Goal: Task Accomplishment & Management: Use online tool/utility

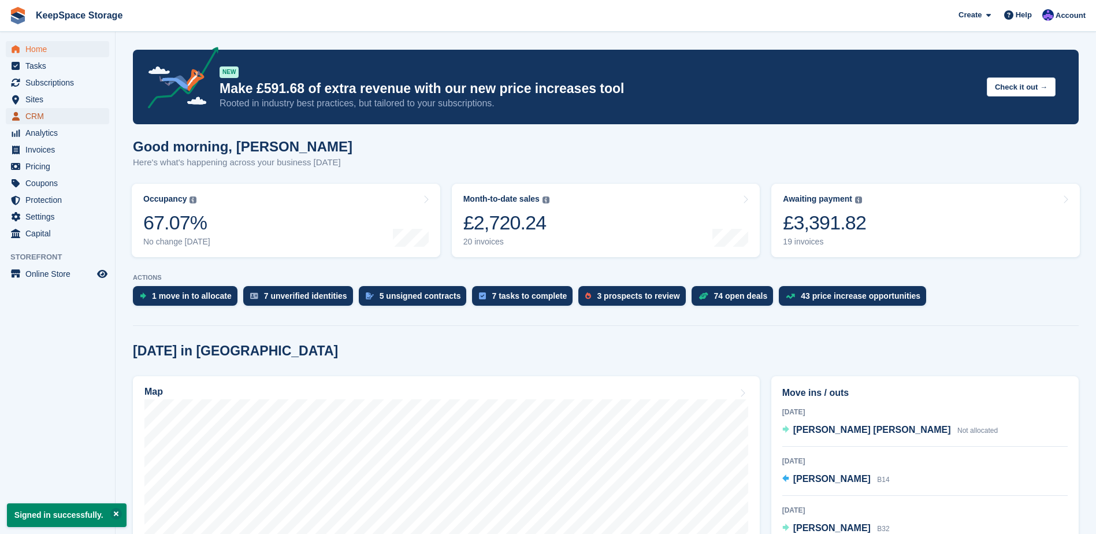
click at [75, 117] on span "CRM" at bounding box center [59, 116] width 69 height 16
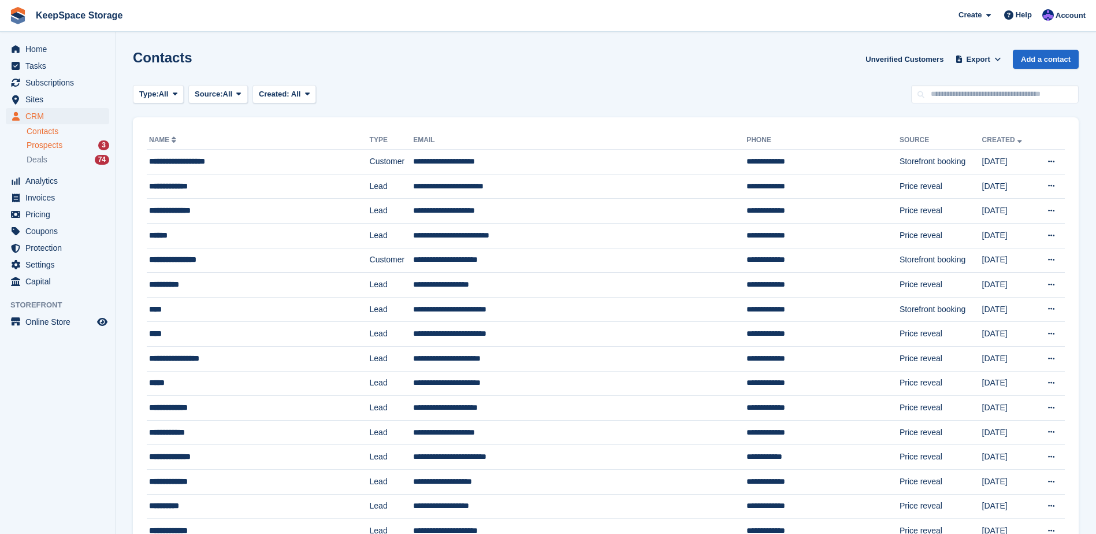
click at [87, 144] on div "Prospects 3" at bounding box center [68, 145] width 83 height 11
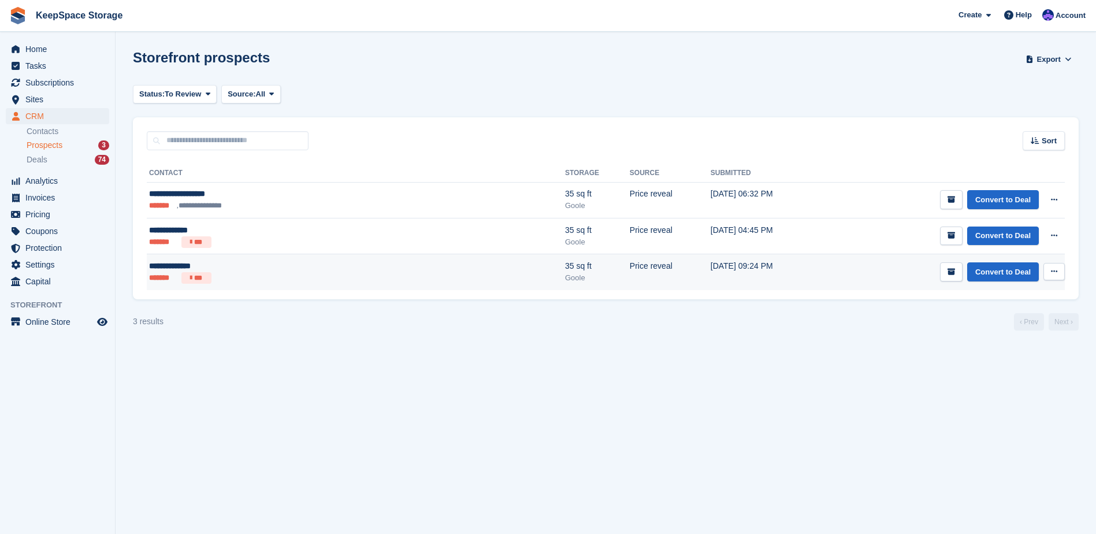
click at [309, 275] on ul "******* ***" at bounding box center [258, 278] width 219 height 12
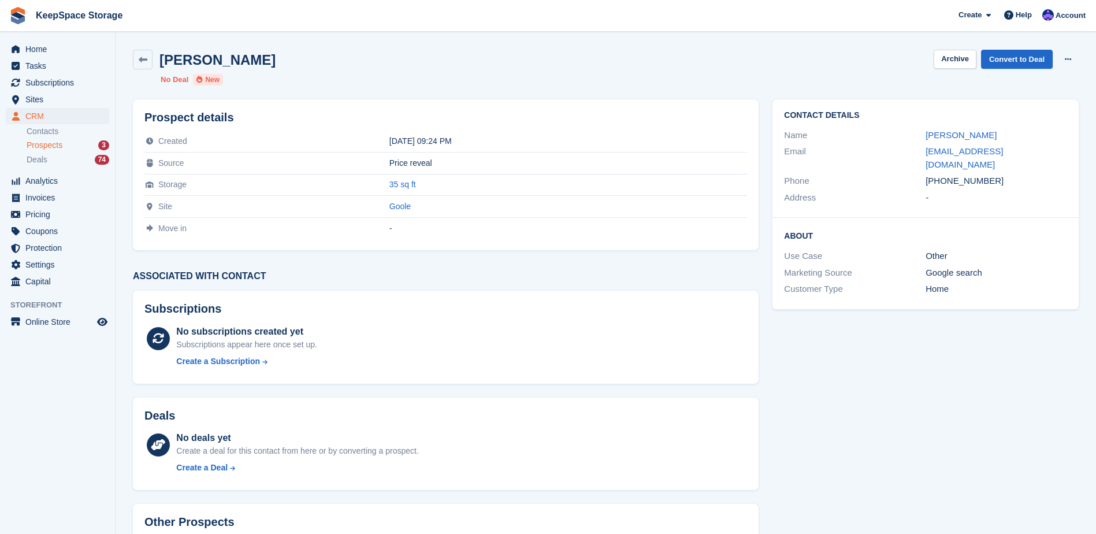
drag, startPoint x: 141, startPoint y: 55, endPoint x: 156, endPoint y: 71, distance: 22.1
click at [141, 55] on icon at bounding box center [143, 59] width 9 height 9
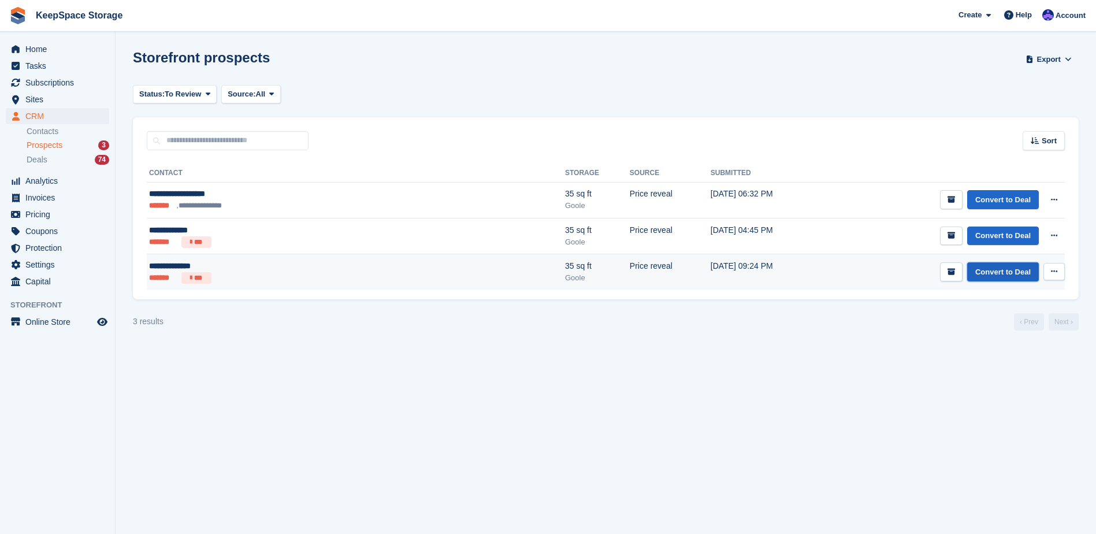
click at [1005, 277] on link "Convert to Deal" at bounding box center [1003, 271] width 72 height 19
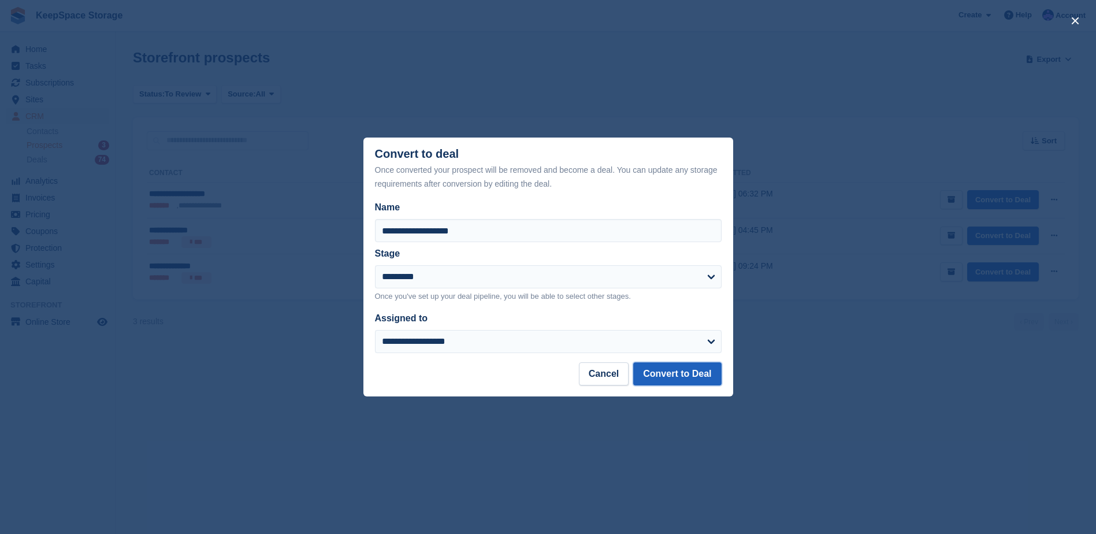
click at [700, 376] on button "Convert to Deal" at bounding box center [677, 373] width 88 height 23
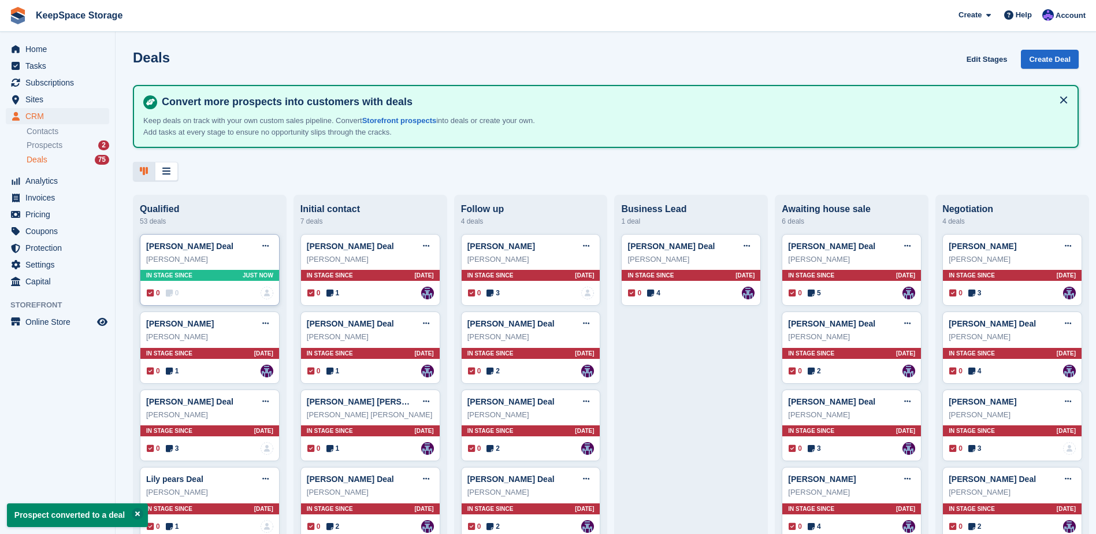
click at [208, 288] on div "Shane n Fowler Deal Edit deal Mark as won Mark as lost Delete deal Shane n Fowl…" at bounding box center [210, 270] width 140 height 72
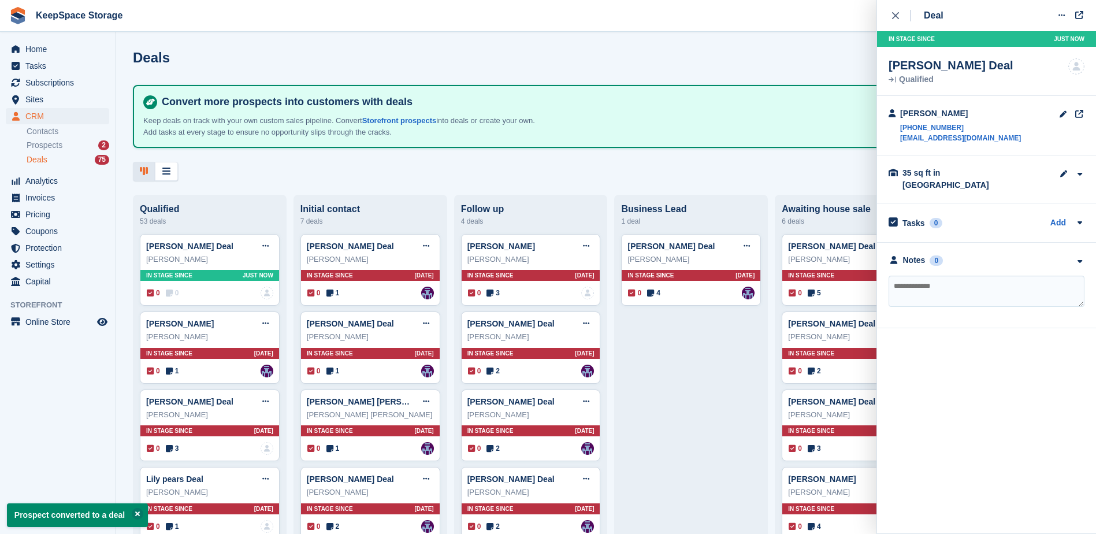
click at [936, 289] on textarea at bounding box center [987, 291] width 196 height 31
type textarea "**********"
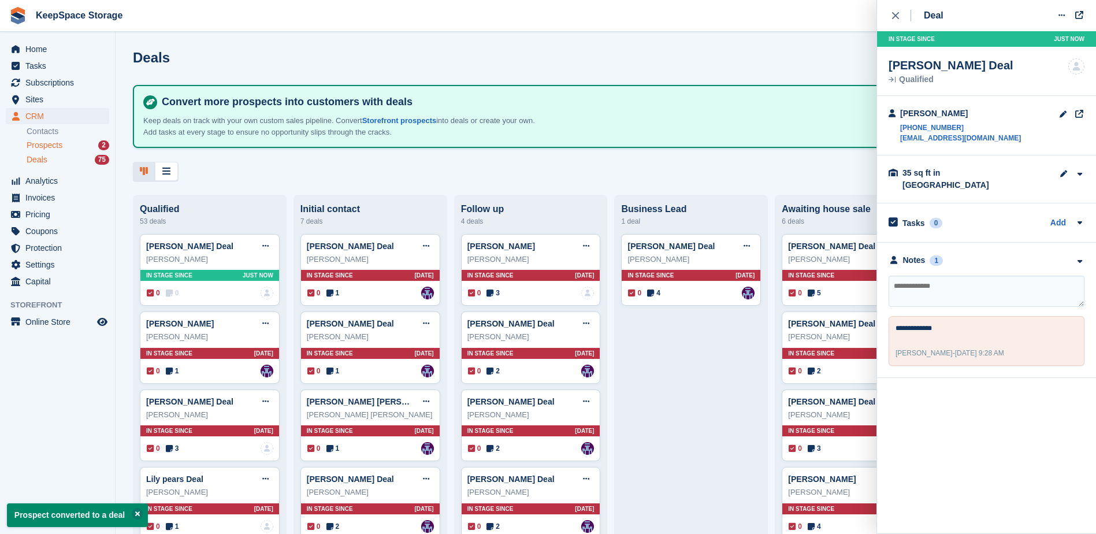
click at [84, 151] on link "Prospects 2" at bounding box center [68, 145] width 83 height 12
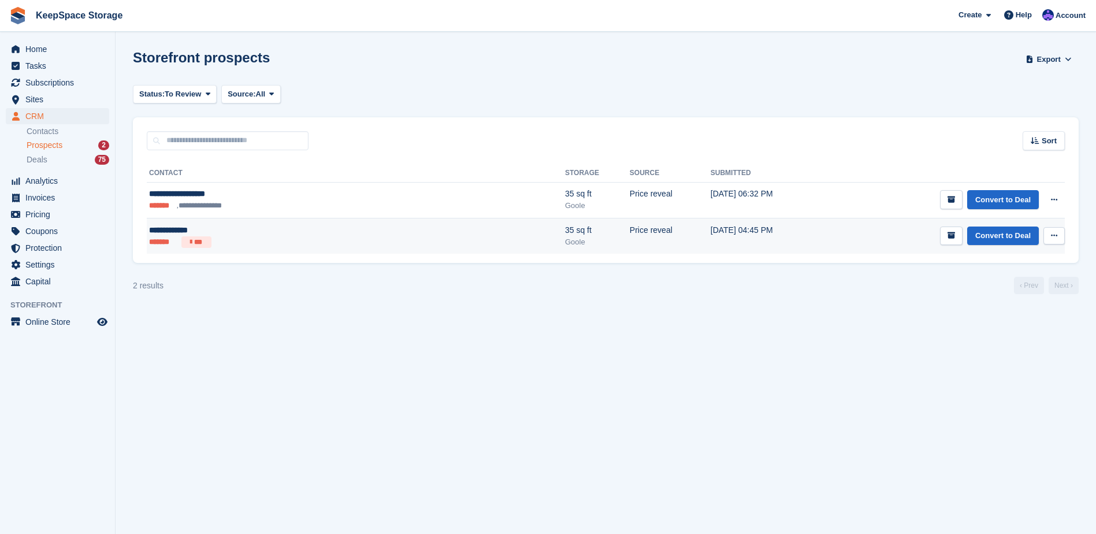
click at [287, 235] on div "**********" at bounding box center [258, 230] width 219 height 12
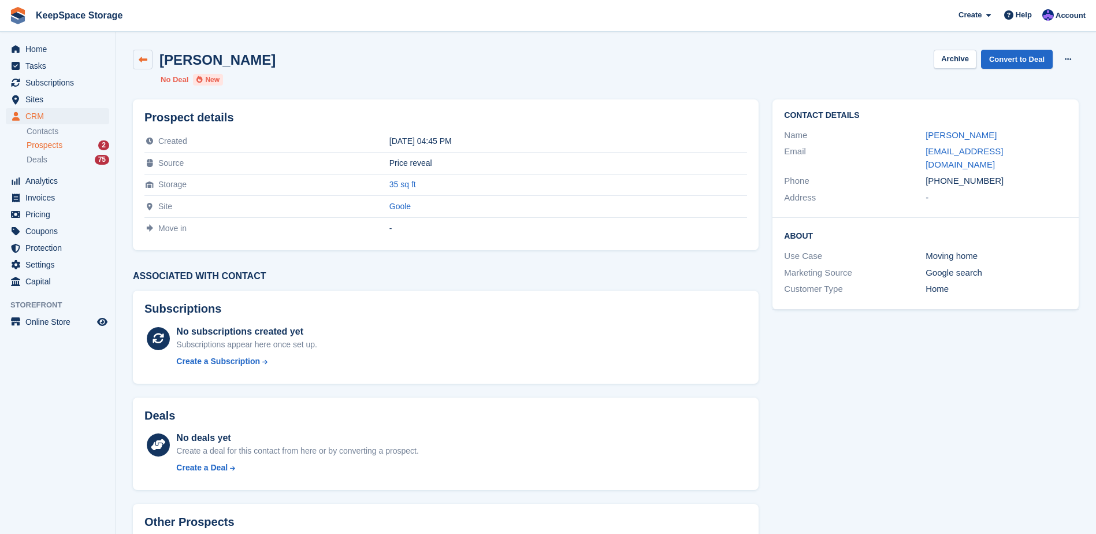
click at [145, 64] on icon at bounding box center [143, 59] width 9 height 9
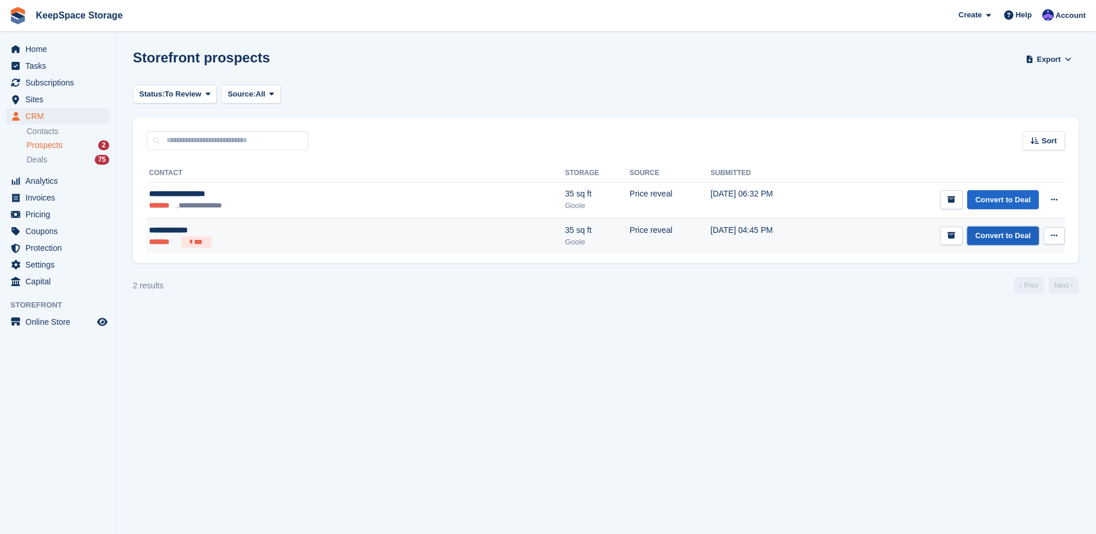
click at [998, 236] on link "Convert to Deal" at bounding box center [1003, 235] width 72 height 19
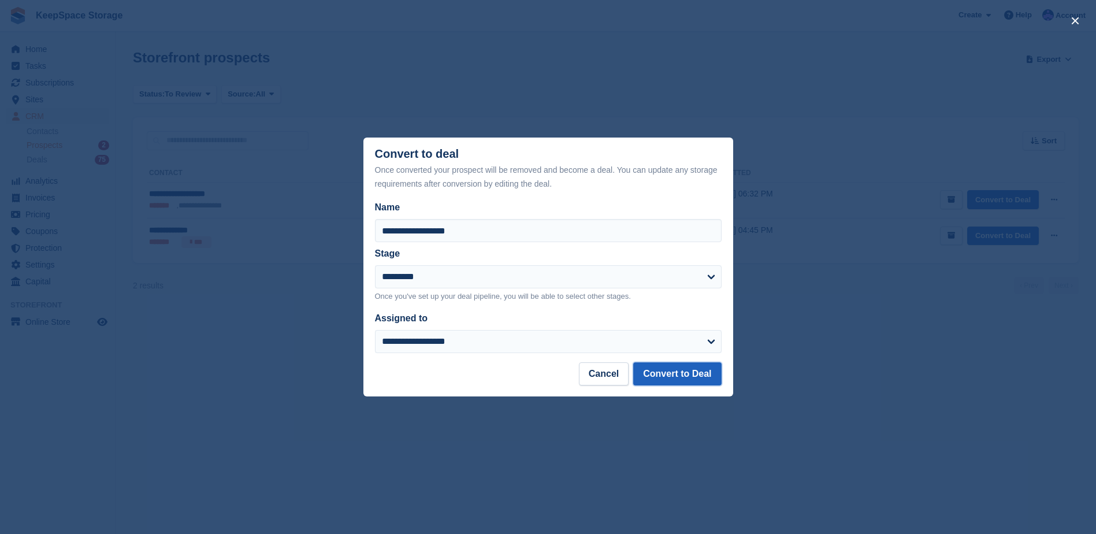
click at [691, 374] on button "Convert to Deal" at bounding box center [677, 373] width 88 height 23
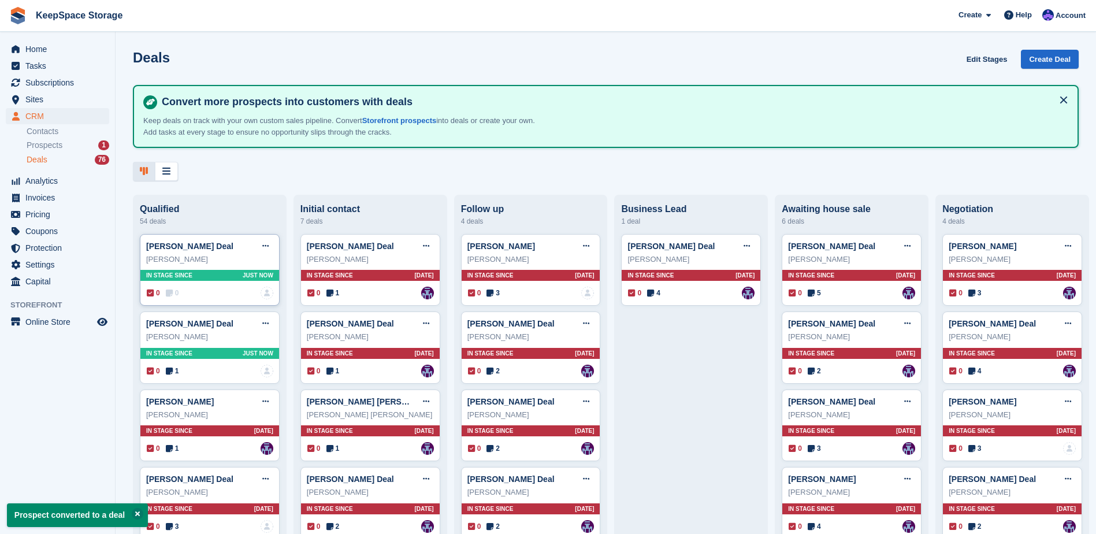
click at [221, 260] on div "sharna wright" at bounding box center [209, 260] width 127 height 12
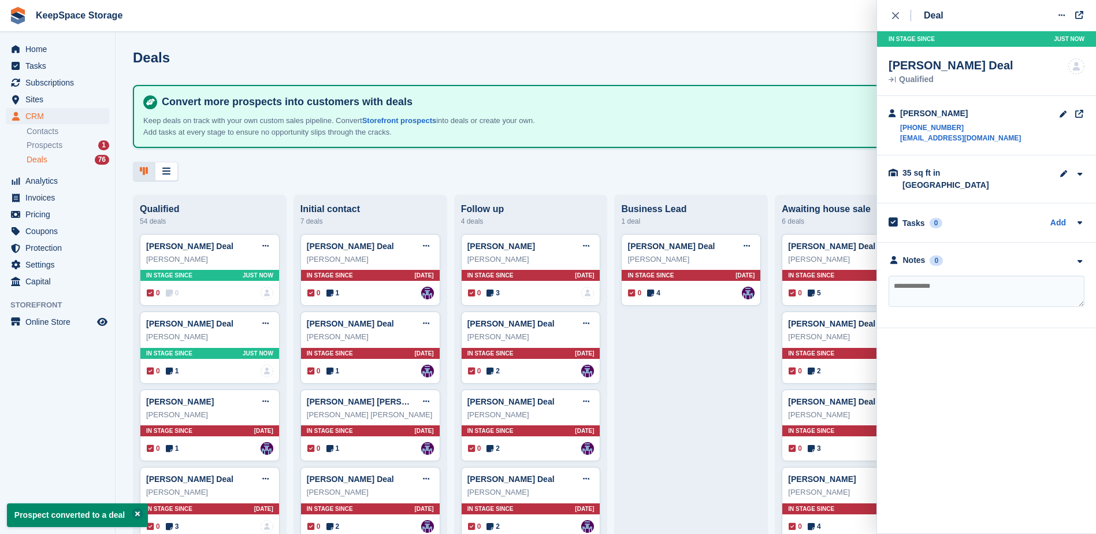
click at [905, 279] on textarea at bounding box center [987, 291] width 196 height 31
type textarea "**********"
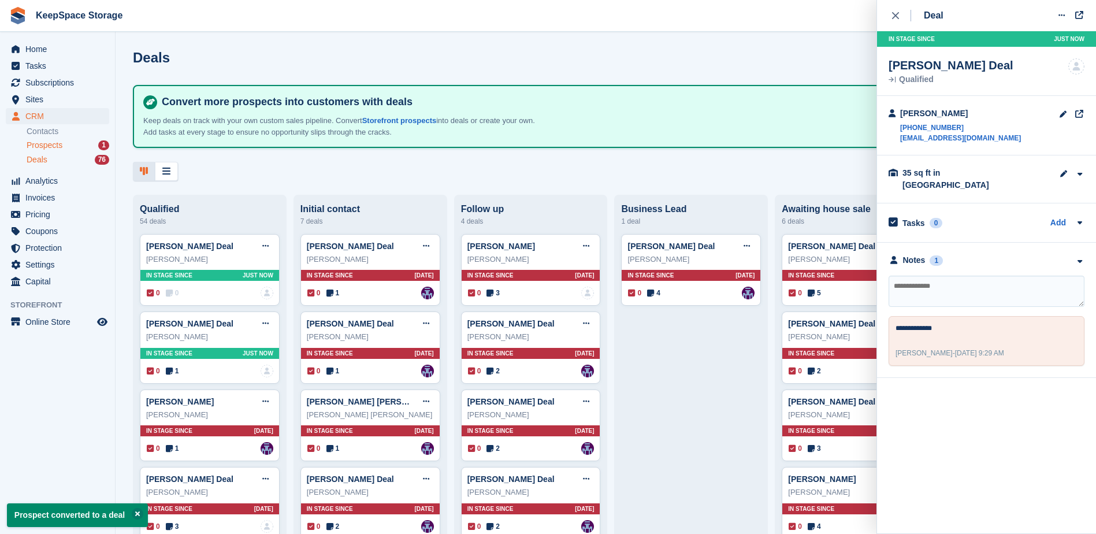
click at [94, 141] on div "Prospects 1" at bounding box center [68, 145] width 83 height 11
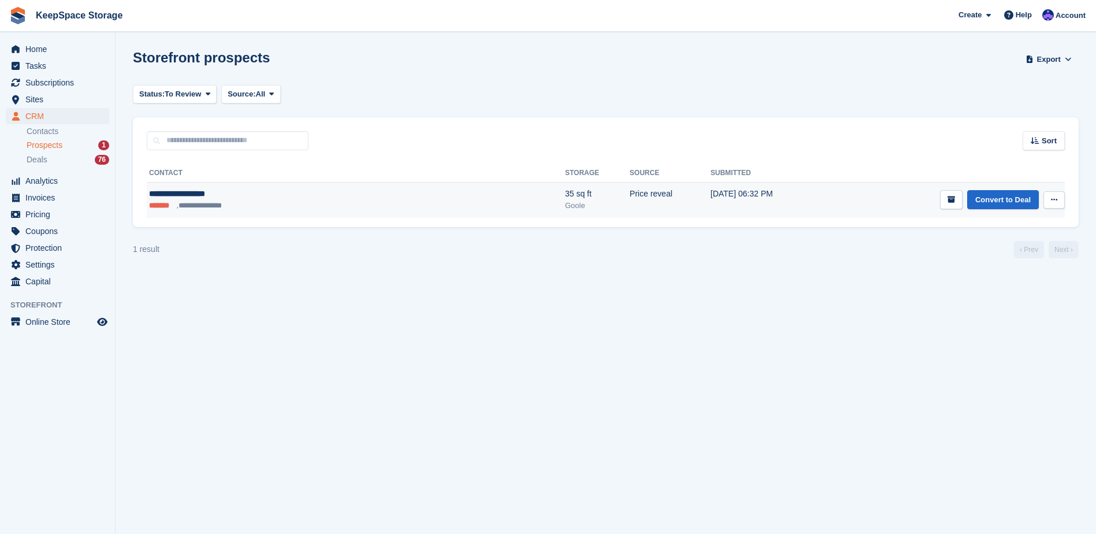
click at [298, 212] on td "**********" at bounding box center [356, 200] width 418 height 36
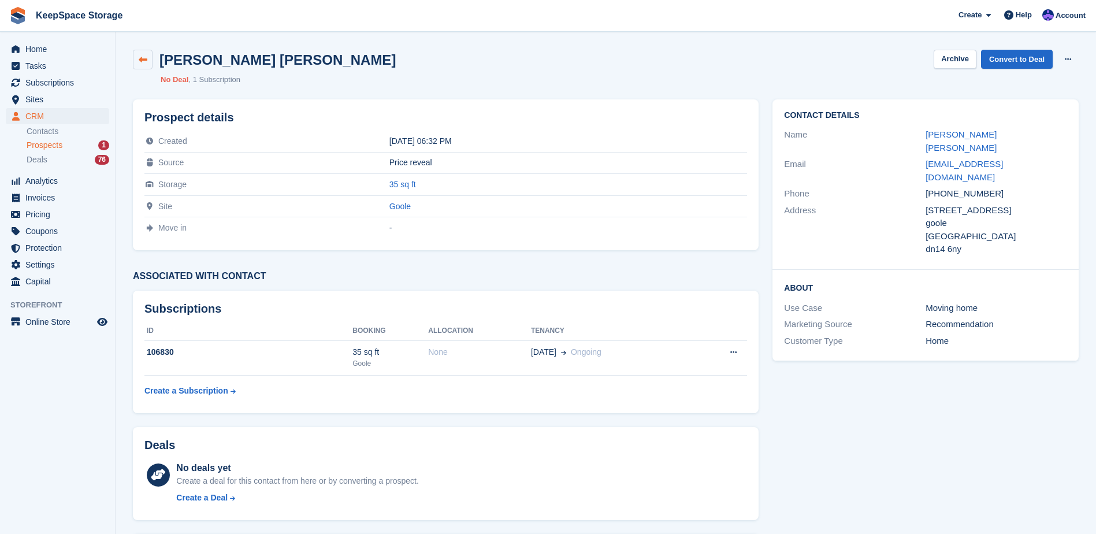
click at [143, 57] on icon at bounding box center [143, 59] width 9 height 9
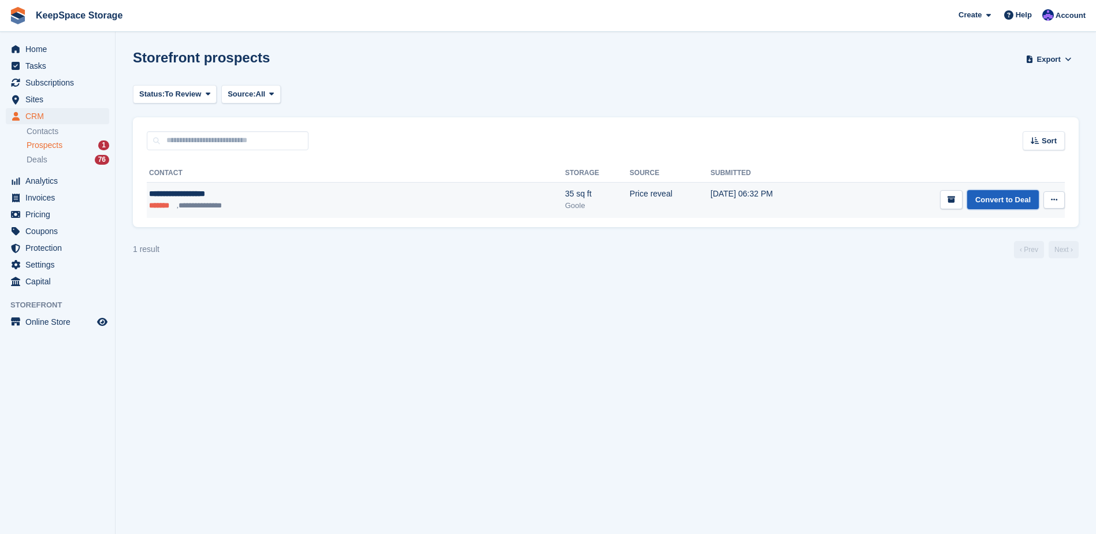
click at [1001, 198] on link "Convert to Deal" at bounding box center [1003, 199] width 72 height 19
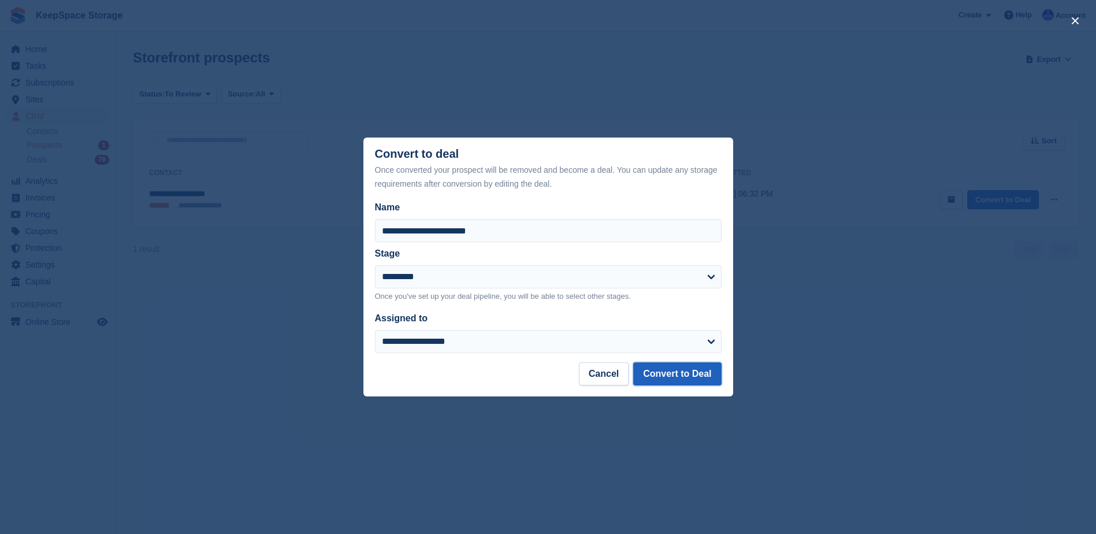
click at [690, 374] on button "Convert to Deal" at bounding box center [677, 373] width 88 height 23
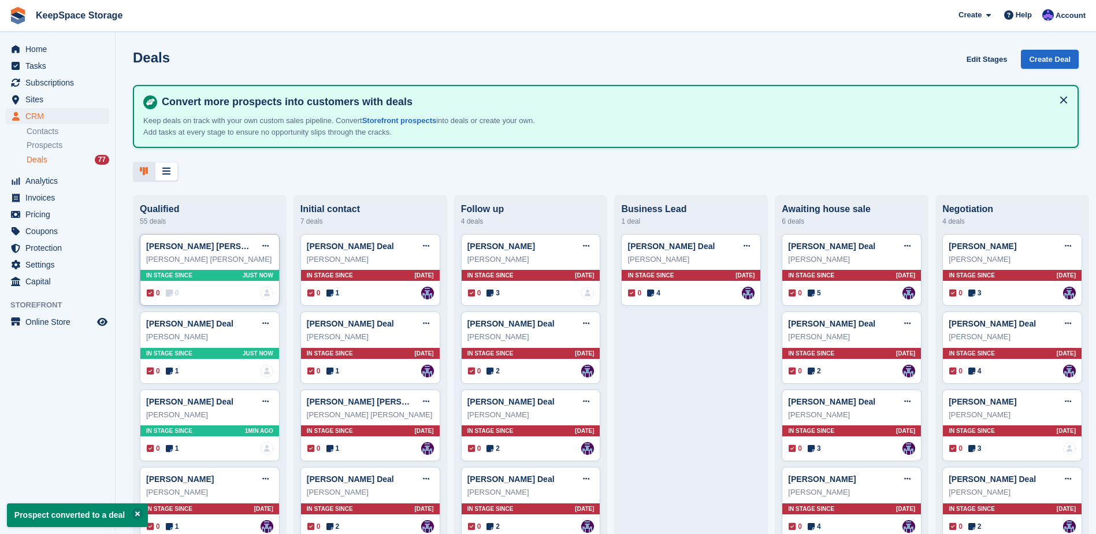
click at [221, 255] on div "Samuel James Dillon Deal Edit deal Mark as won Mark as lost Delete deal" at bounding box center [209, 245] width 127 height 17
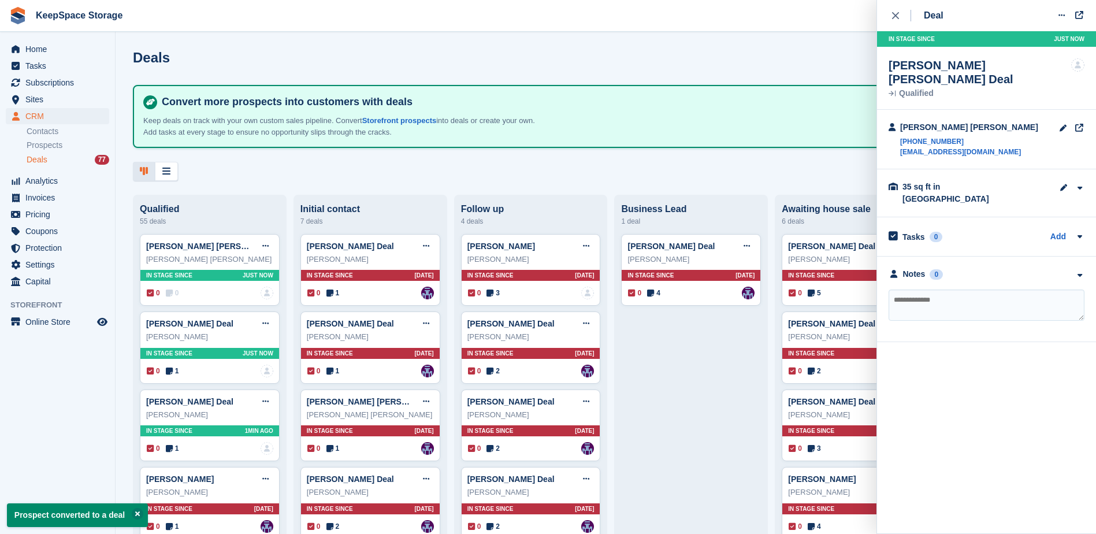
drag, startPoint x: 923, startPoint y: 266, endPoint x: 923, endPoint y: 259, distance: 7.0
click at [923, 262] on div "Notes 0 No notes added yet" at bounding box center [986, 300] width 219 height 86
type textarea "**********"
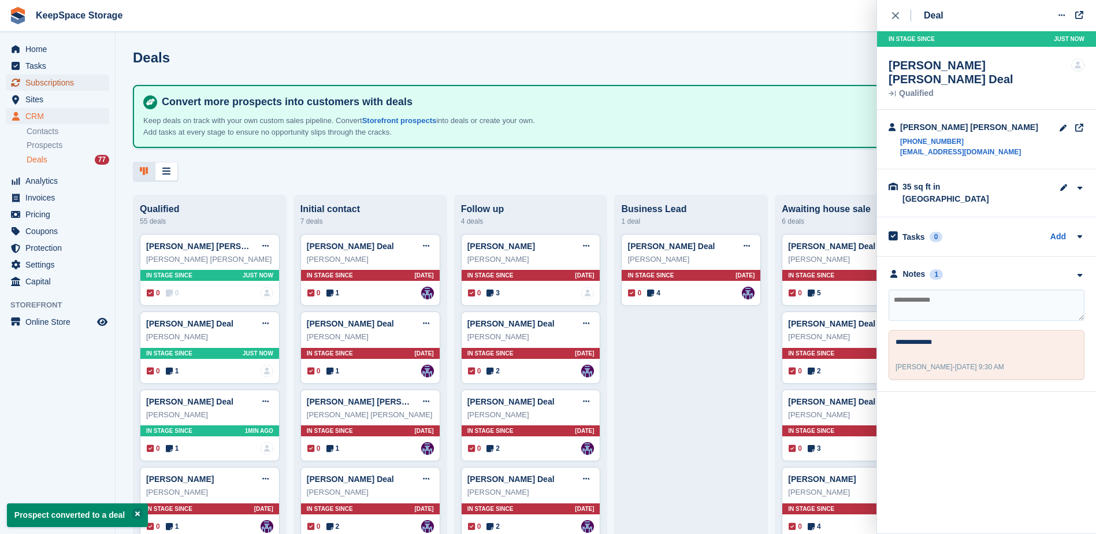
click at [55, 84] on span "Subscriptions" at bounding box center [59, 83] width 69 height 16
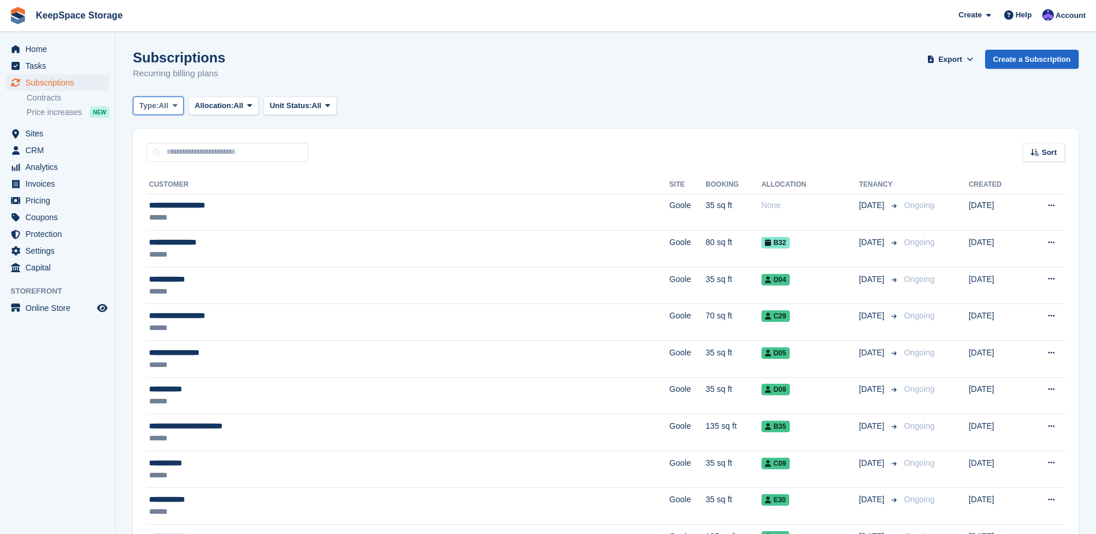
click at [159, 104] on span "Type:" at bounding box center [149, 106] width 20 height 12
click at [314, 112] on button "Unit Status: All" at bounding box center [299, 105] width 73 height 19
click at [252, 106] on icon at bounding box center [249, 106] width 5 height 8
click at [149, 102] on span "Type:" at bounding box center [149, 106] width 20 height 12
click at [184, 159] on link "Upcoming" at bounding box center [188, 153] width 101 height 21
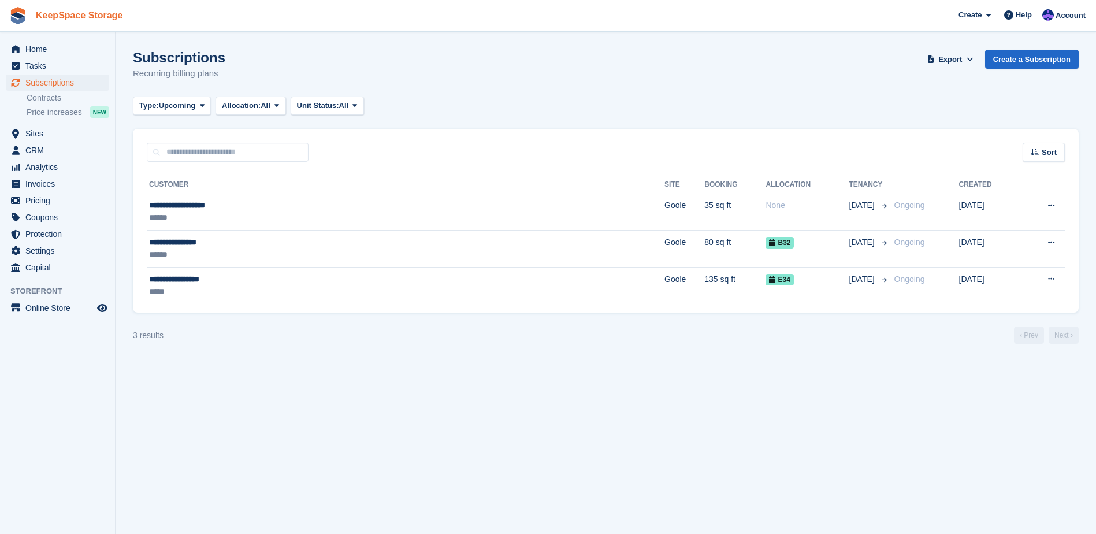
click at [77, 14] on link "KeepSpace Storage" at bounding box center [79, 15] width 96 height 19
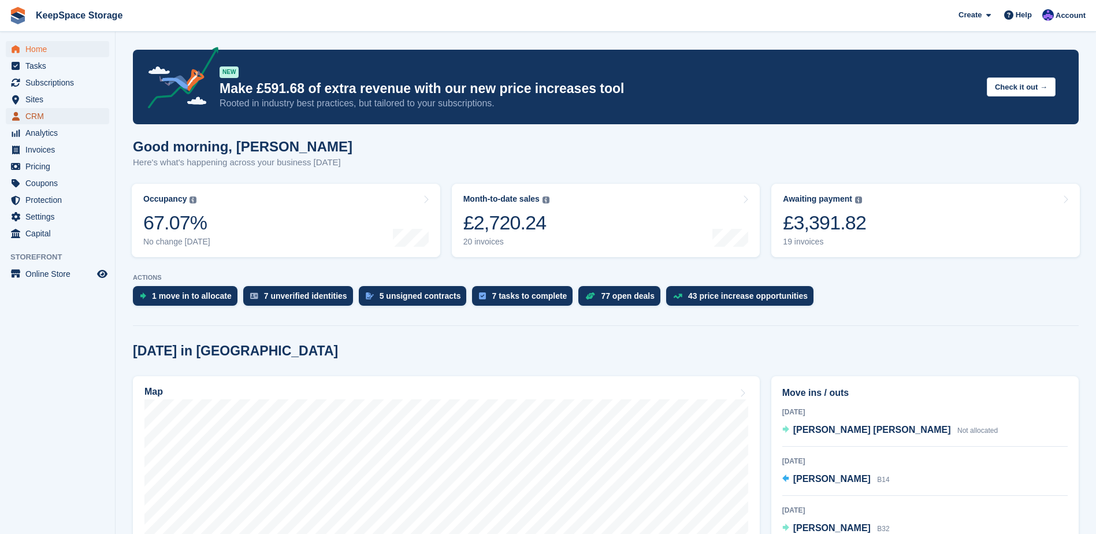
click at [65, 113] on span "CRM" at bounding box center [59, 116] width 69 height 16
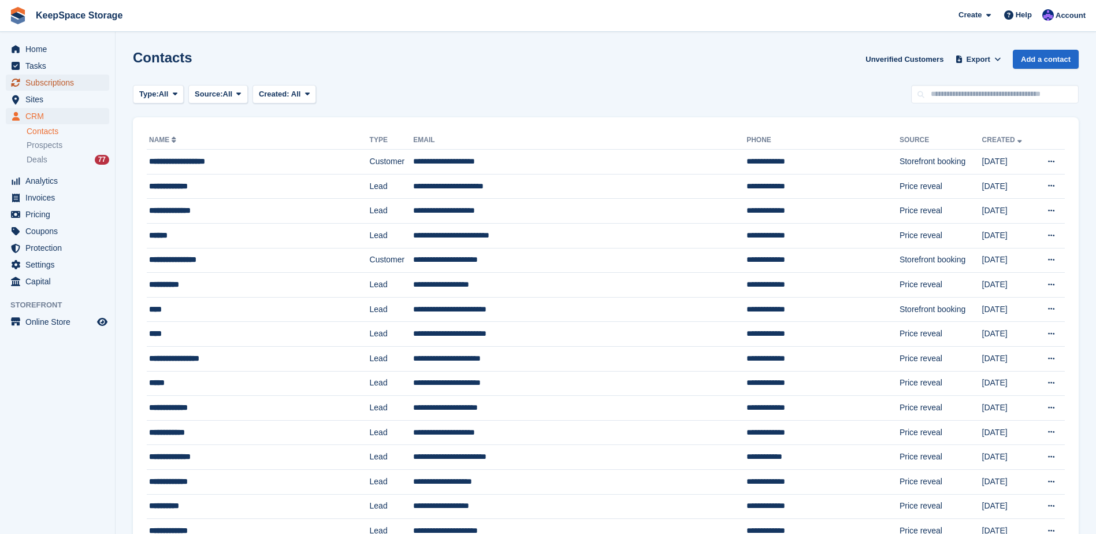
click at [76, 76] on span "Subscriptions" at bounding box center [59, 83] width 69 height 16
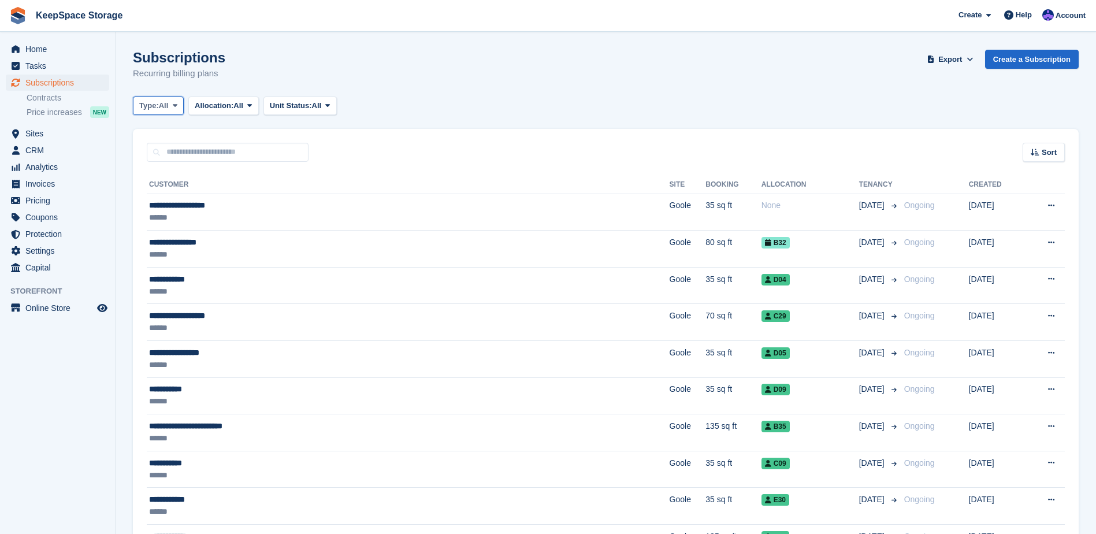
click at [174, 106] on icon at bounding box center [175, 106] width 5 height 8
click at [457, 90] on div "Subscriptions Recurring billing plans Export Export Subscriptions Export a CSV …" at bounding box center [606, 72] width 946 height 44
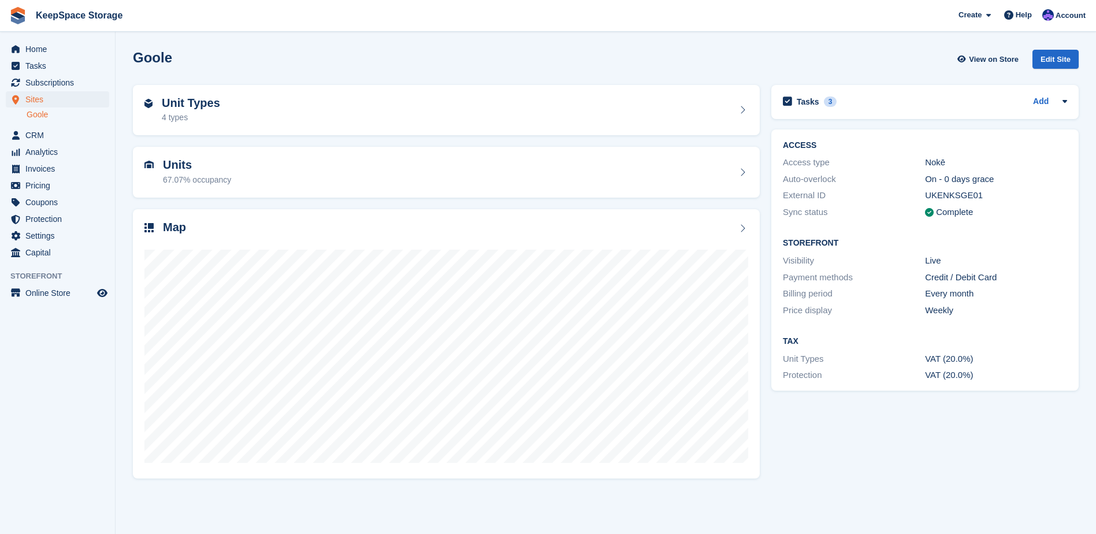
click at [523, 233] on div "Map" at bounding box center [446, 229] width 604 height 16
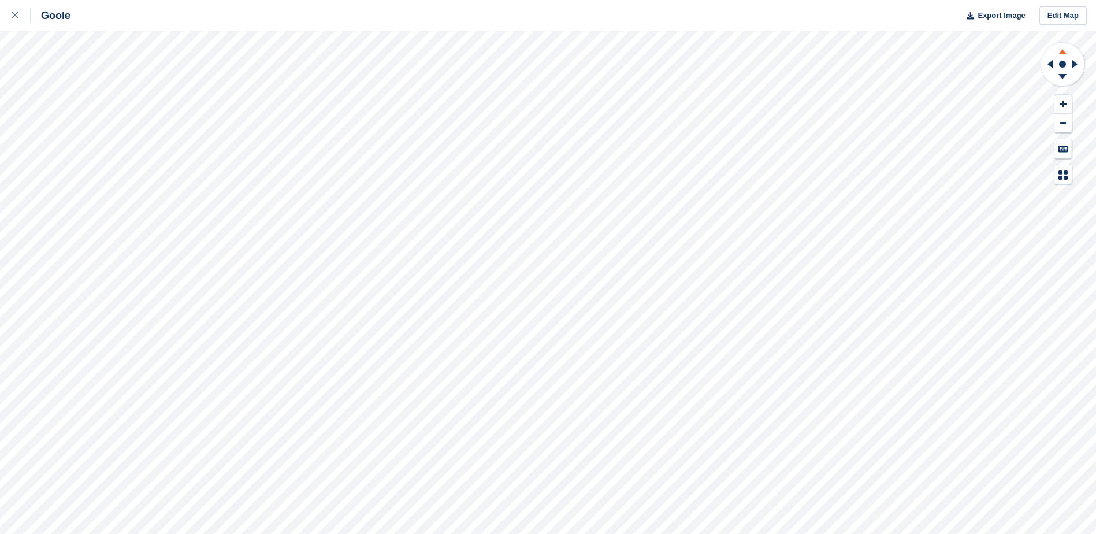
click at [1064, 52] on icon at bounding box center [1062, 51] width 8 height 5
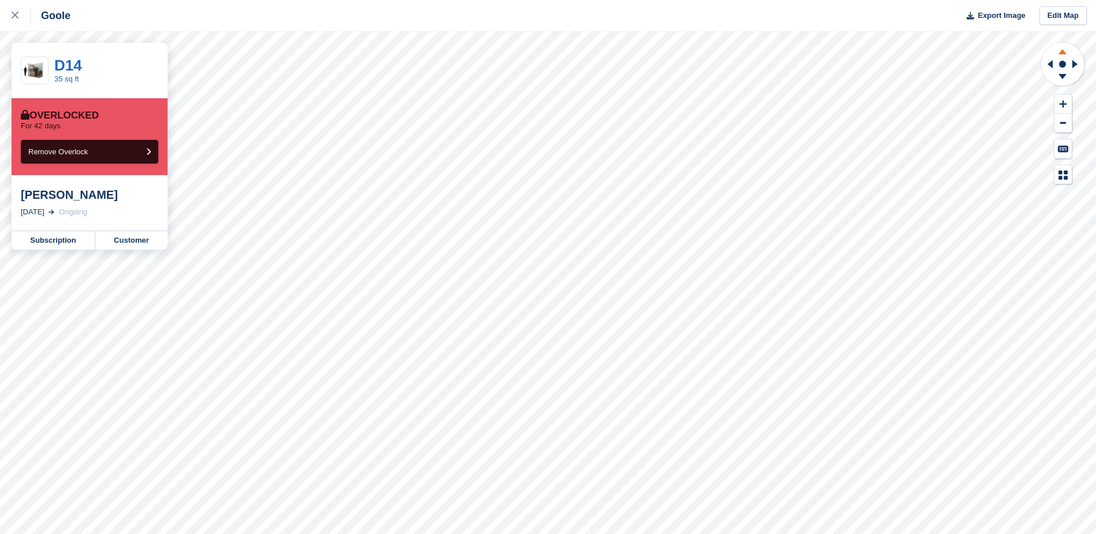
click at [1064, 49] on icon at bounding box center [1062, 50] width 30 height 14
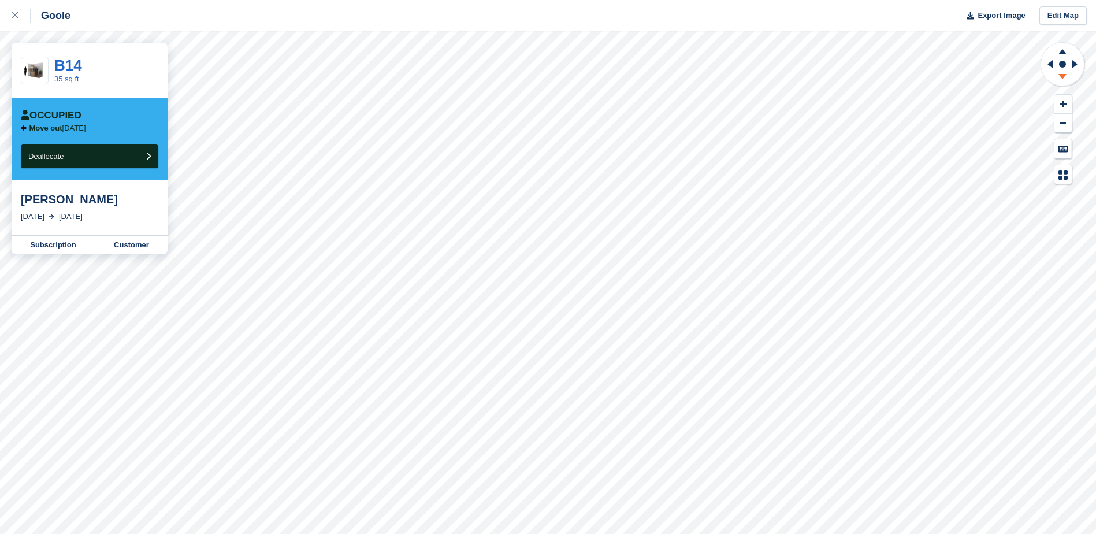
click at [1069, 76] on icon at bounding box center [1062, 78] width 30 height 14
click at [1062, 77] on icon at bounding box center [1062, 76] width 8 height 5
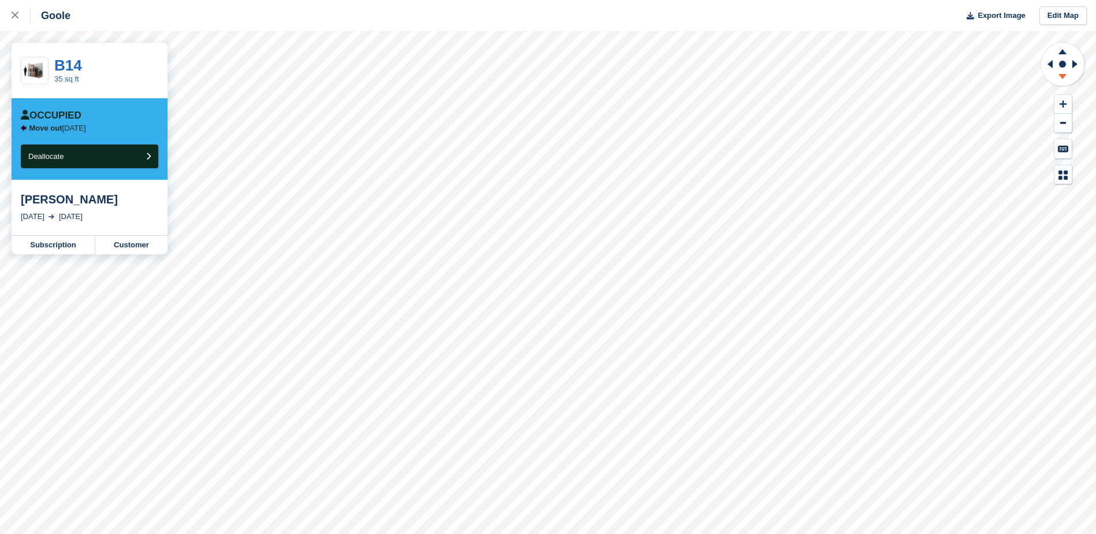
click at [1062, 77] on icon at bounding box center [1062, 76] width 8 height 5
click at [20, 10] on div at bounding box center [21, 16] width 19 height 14
